Goal: Find contact information: Find contact information

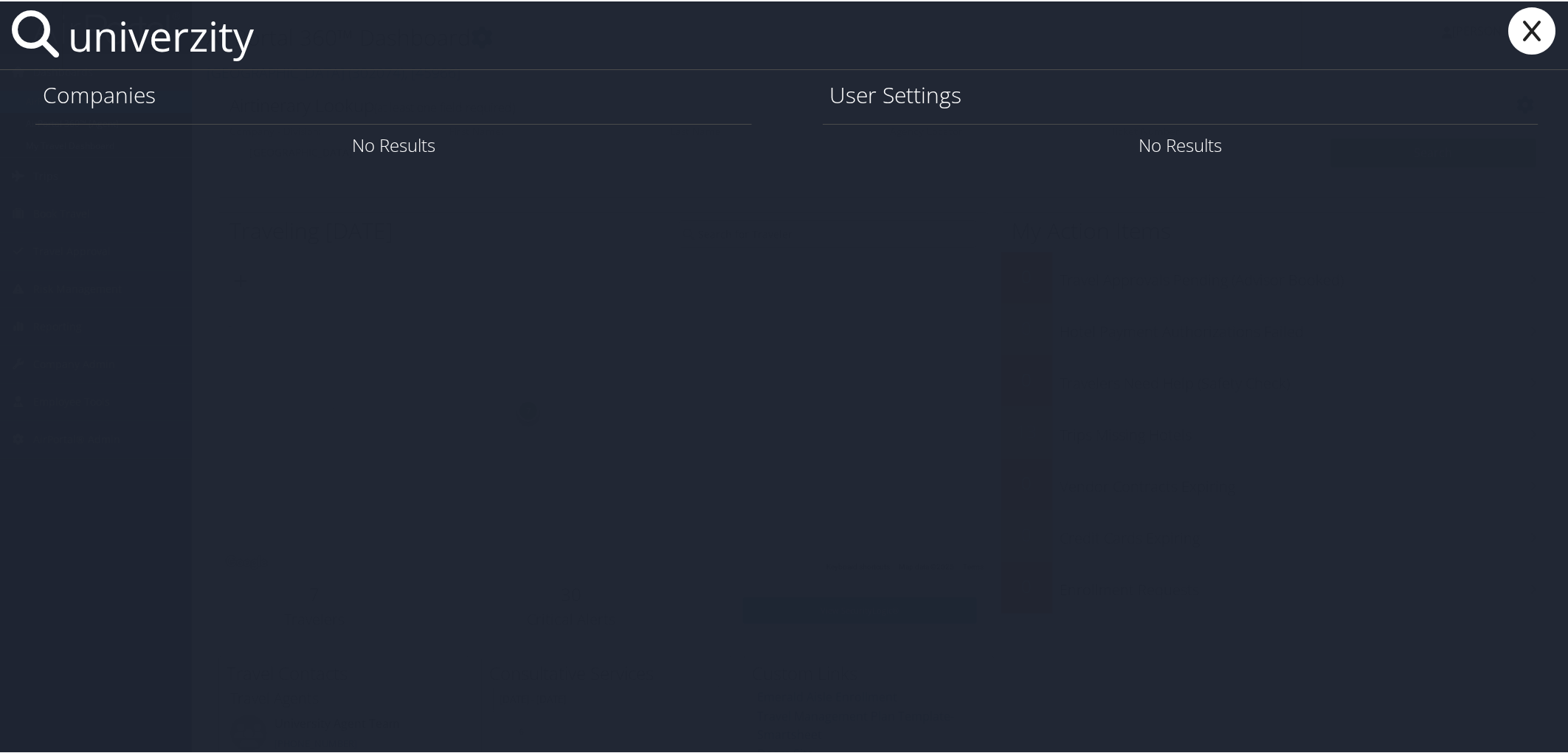
click at [291, 42] on input "univerzity" at bounding box center [683, 33] width 1241 height 68
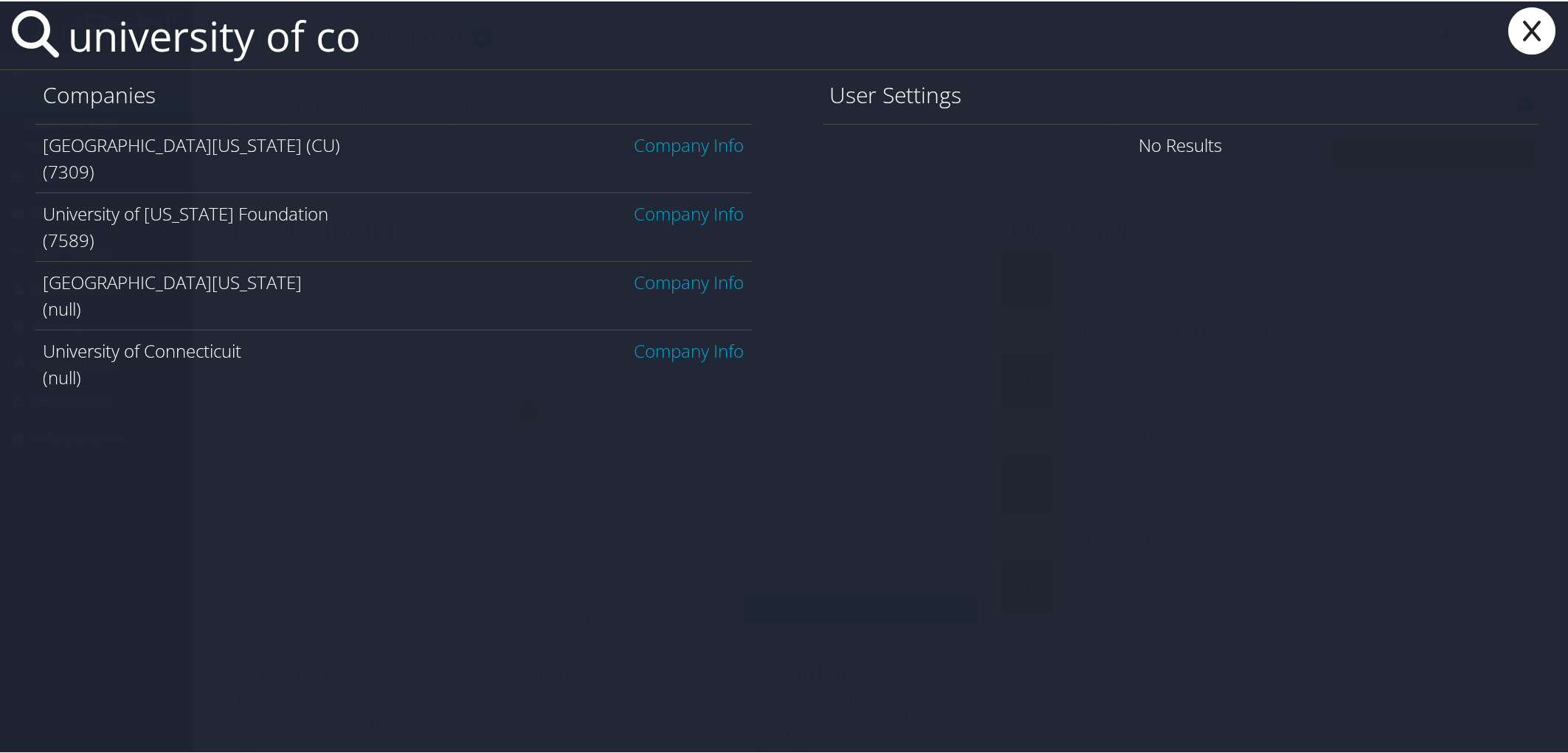
type input "university of co"
click at [674, 146] on link "Company Info" at bounding box center [690, 143] width 110 height 24
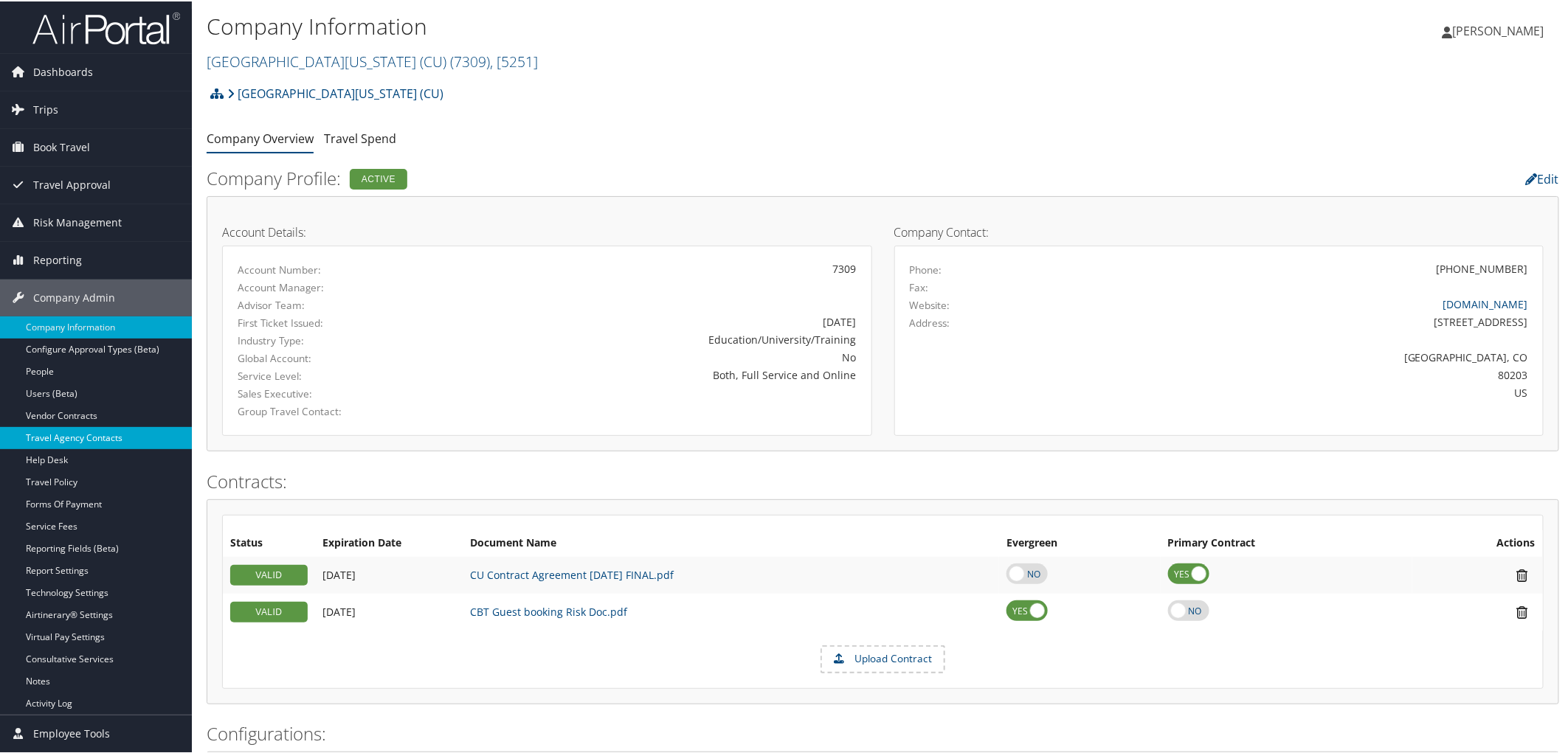
click at [56, 439] on link "Travel Agency Contacts" at bounding box center [96, 437] width 192 height 22
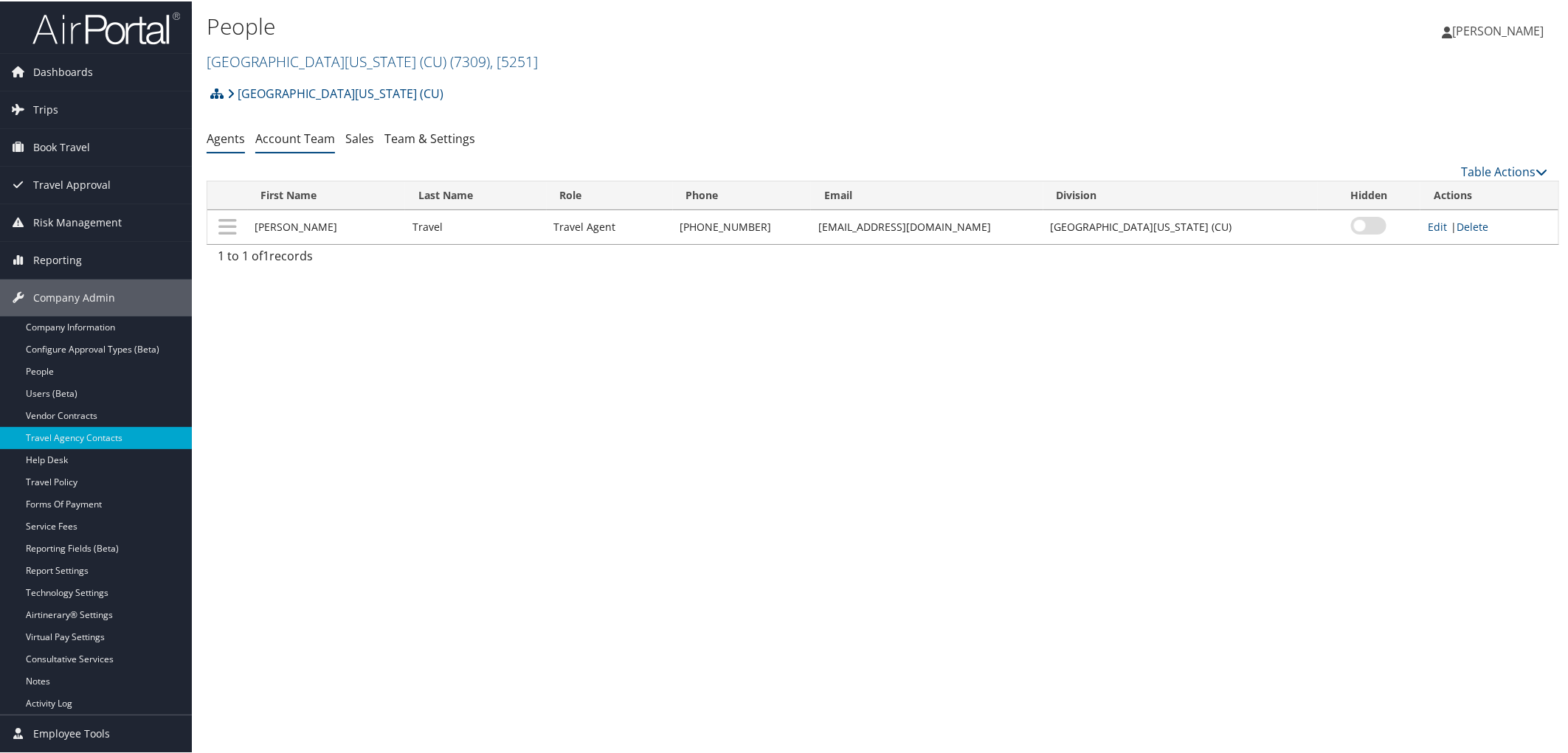
click at [323, 135] on link "Account Team" at bounding box center [295, 137] width 80 height 16
